Goal: Information Seeking & Learning: Learn about a topic

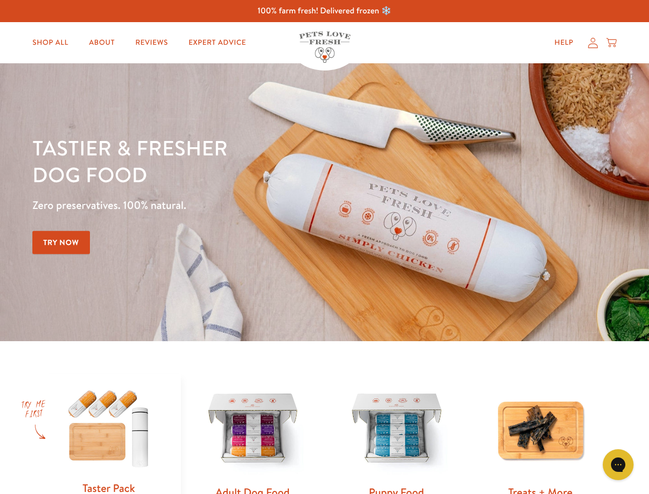
click at [324, 247] on div "Tastier & fresher dog food Zero preservatives. 100% natural. Try Now" at bounding box center [227, 202] width 390 height 136
click at [619, 464] on icon "Gorgias live chat" at bounding box center [618, 464] width 10 height 10
